Goal: Task Accomplishment & Management: Use online tool/utility

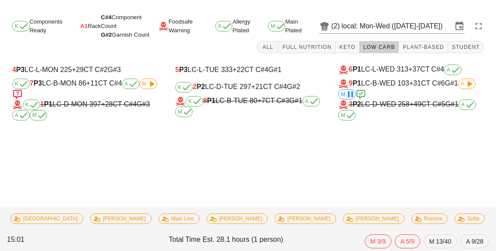
scroll to position [41, 0]
click at [318, 41] on button "Full Nutrition" at bounding box center [306, 47] width 57 height 12
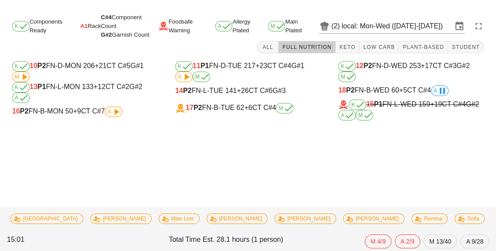
click at [384, 85] on div "18 P2 FN-B-WED 60 +5 CT C#4 A" at bounding box center [411, 90] width 146 height 10
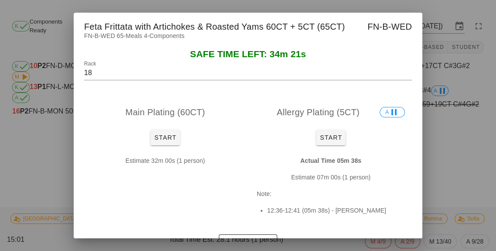
click at [467, 129] on div at bounding box center [248, 125] width 496 height 251
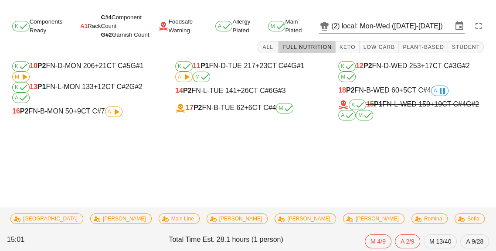
click at [378, 85] on div "18 P2 FN-B-WED 60 +5 CT C#4 A" at bounding box center [411, 90] width 146 height 10
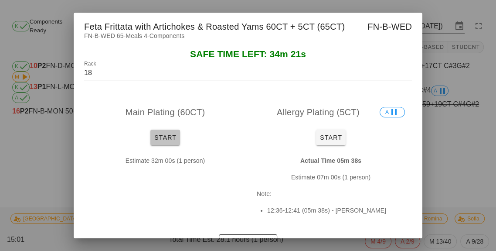
click at [171, 143] on button "Start" at bounding box center [165, 137] width 30 height 16
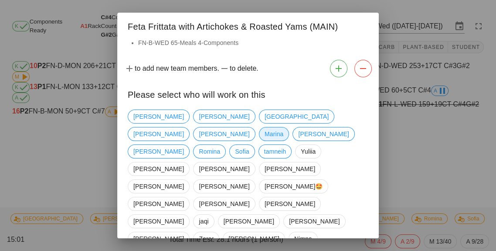
click at [283, 127] on span "Marina" at bounding box center [274, 133] width 19 height 13
click at [433, 136] on div at bounding box center [248, 125] width 496 height 251
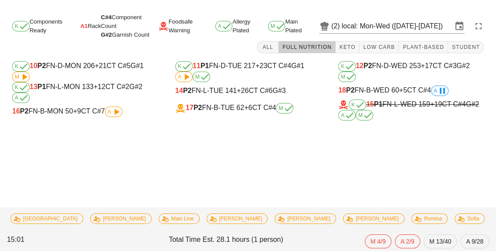
click at [387, 85] on div "18 P2 FN-B-WED 60 +5 CT C#4 A" at bounding box center [411, 90] width 146 height 10
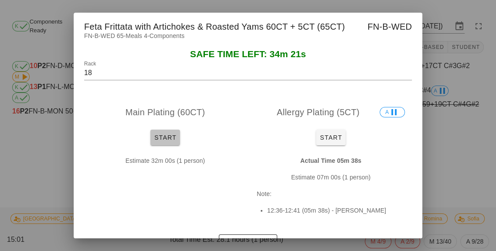
click at [163, 138] on span "Start" at bounding box center [165, 137] width 23 height 7
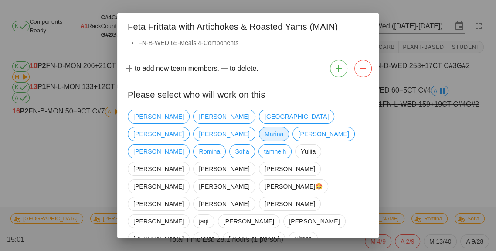
click at [283, 127] on span "Marina" at bounding box center [274, 133] width 19 height 13
click at [264, 145] on span "tamneih" at bounding box center [275, 151] width 22 height 13
click at [265, 115] on span "[GEOGRAPHIC_DATA]" at bounding box center [297, 116] width 64 height 13
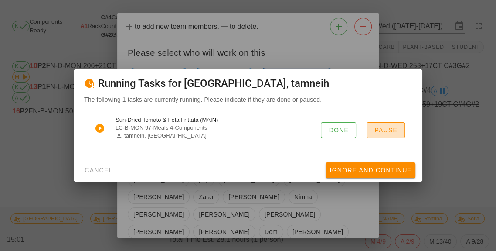
click at [394, 134] on button "Pause" at bounding box center [386, 130] width 38 height 16
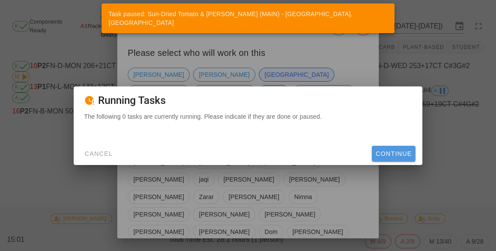
click at [403, 157] on button "Continue" at bounding box center [394, 154] width 44 height 16
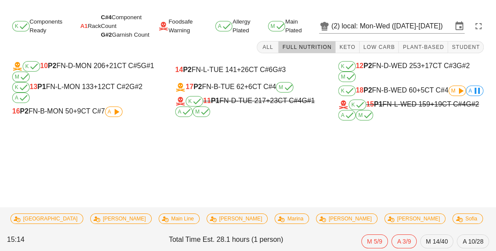
click at [450, 85] on div "K 18 P2 FN-B-WED 60 +5 CT C#4 M A" at bounding box center [411, 90] width 146 height 10
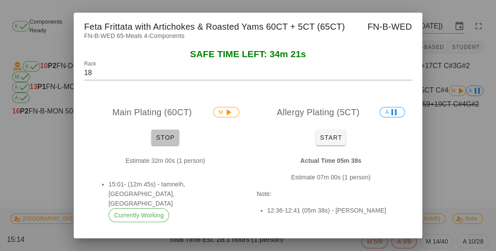
click at [163, 138] on span "Stop" at bounding box center [165, 137] width 21 height 7
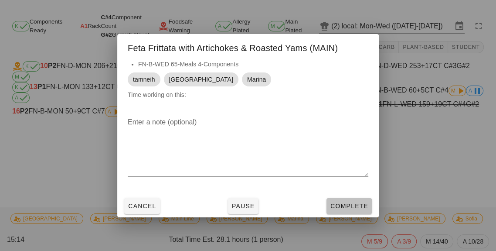
click at [356, 208] on span "Complete" at bounding box center [349, 205] width 38 height 7
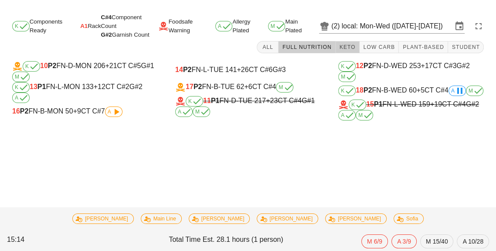
click at [353, 41] on button "Keto" at bounding box center [348, 47] width 24 height 12
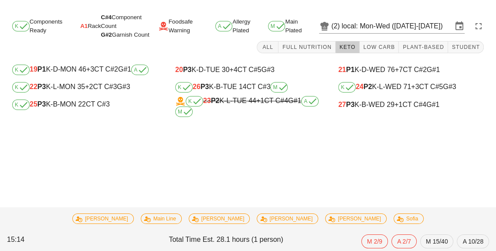
click at [59, 99] on div "K 25 P3 K-B-MON 22 CT C#3" at bounding box center [85, 104] width 146 height 10
type input "25"
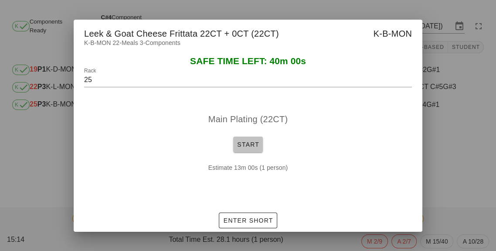
click at [254, 147] on span "Start" at bounding box center [248, 144] width 23 height 7
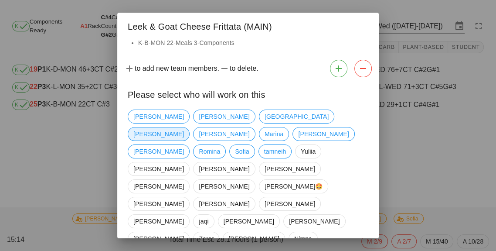
click at [184, 127] on span "[PERSON_NAME]" at bounding box center [158, 133] width 51 height 13
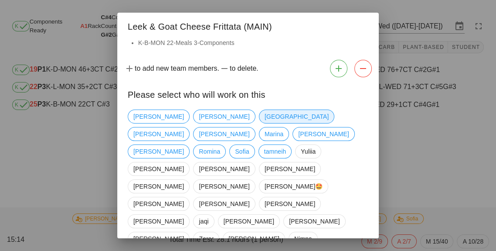
click at [259, 112] on span "[GEOGRAPHIC_DATA]" at bounding box center [296, 116] width 75 height 14
click at [283, 127] on span "Marina" at bounding box center [274, 133] width 19 height 13
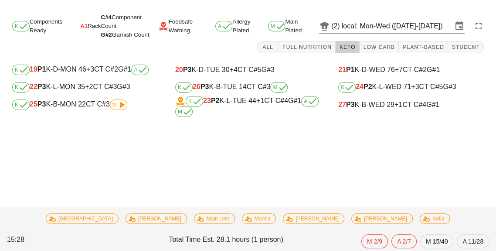
click at [75, 99] on div "K 25 P3 K-B-MON 22 CT C#3 M" at bounding box center [85, 104] width 146 height 10
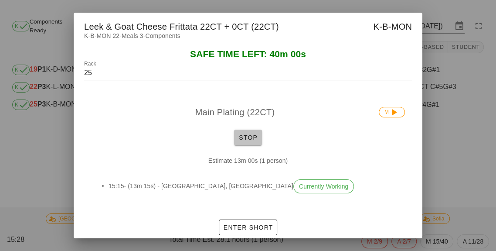
click at [248, 141] on button "Stop" at bounding box center [248, 137] width 28 height 16
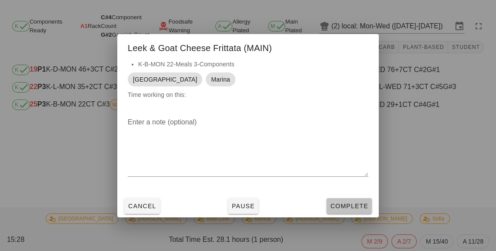
click at [349, 205] on span "Complete" at bounding box center [349, 205] width 38 height 7
